Goal: Task Accomplishment & Management: Complete application form

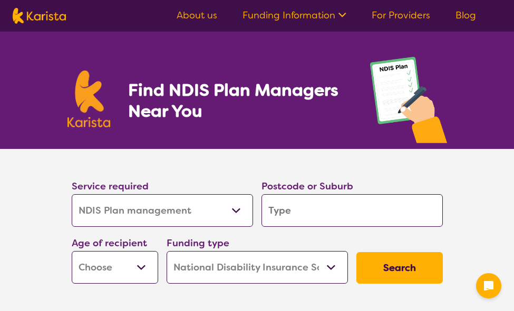
select select "NDIS Plan management"
select select "NDIS"
select select "NDIS Plan management"
select select "NDIS"
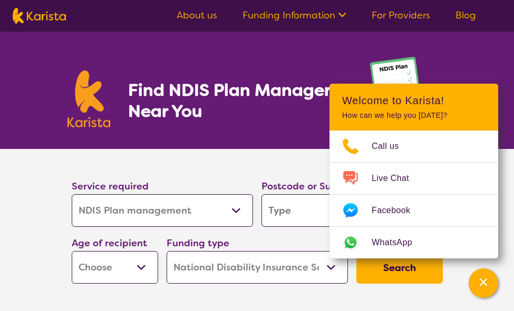
click at [331, 266] on select "Home Care Package (HCP) National Disability Insurance Scheme (NDIS) I don't know" at bounding box center [257, 267] width 181 height 33
click at [142, 269] on select "Early Childhood - 0 to 9 Child - 10 to 11 Adolescent - 12 to 17 Adult - 18 to 6…" at bounding box center [115, 267] width 86 height 33
select select "AG"
click at [72, 251] on select "Early Childhood - 0 to 9 Child - 10 to 11 Adolescent - 12 to 17 Adult - 18 to 6…" at bounding box center [115, 267] width 86 height 33
select select "AG"
